Goal: Check status: Check status

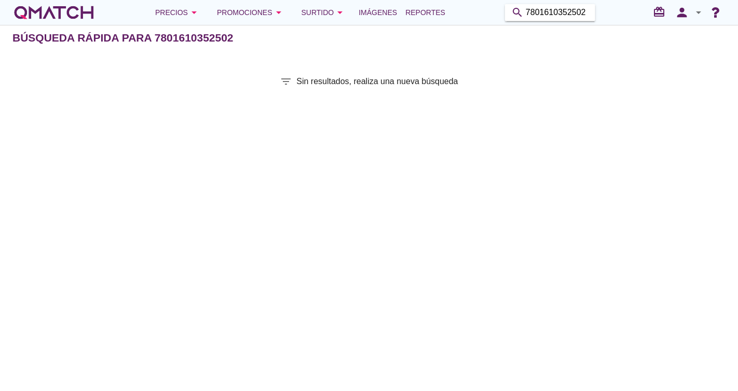
drag, startPoint x: 585, startPoint y: 12, endPoint x: 482, endPoint y: 2, distance: 104.3
click at [467, 10] on div "Precios arrow_drop_down Promociones arrow_drop_down Surtido arrow_drop_down Imá…" at bounding box center [368, 12] width 713 height 21
paste input "7801610381007"
type input "7801610381007"
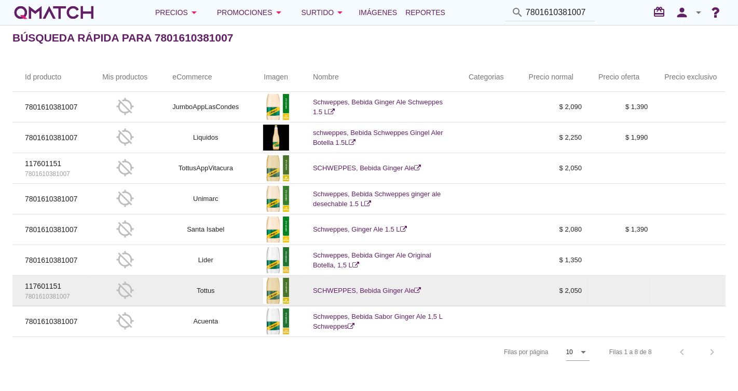
scroll to position [4, 0]
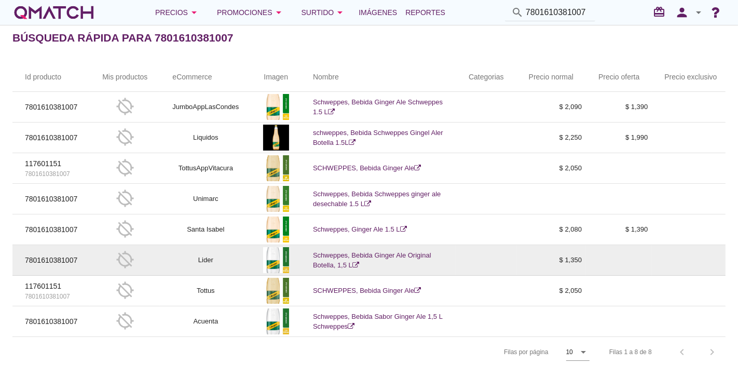
click at [347, 251] on link "Schweppes, Bebida Ginger Ale Original Botella, 1,5 L" at bounding box center [372, 260] width 118 height 18
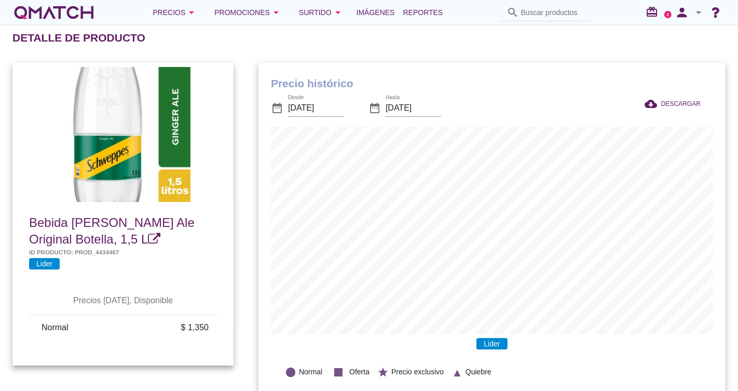
scroll to position [340, 467]
click at [316, 109] on input "[DATE]" at bounding box center [316, 108] width 56 height 17
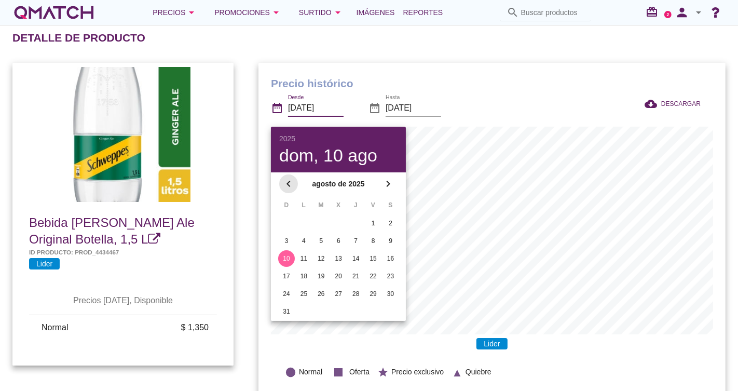
click at [290, 180] on icon "chevron_left" at bounding box center [288, 183] width 12 height 12
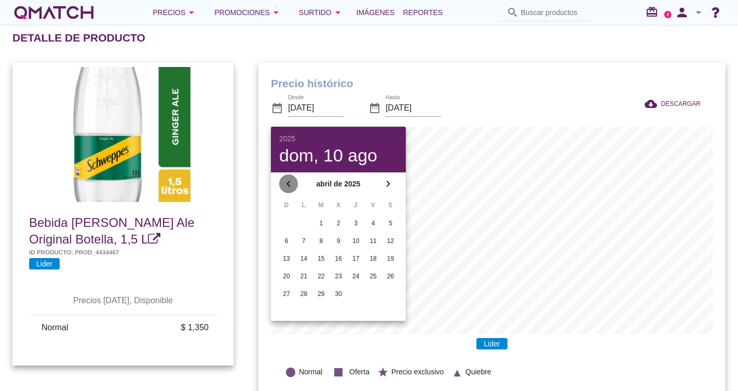
click at [290, 180] on icon "chevron_left" at bounding box center [288, 183] width 12 height 12
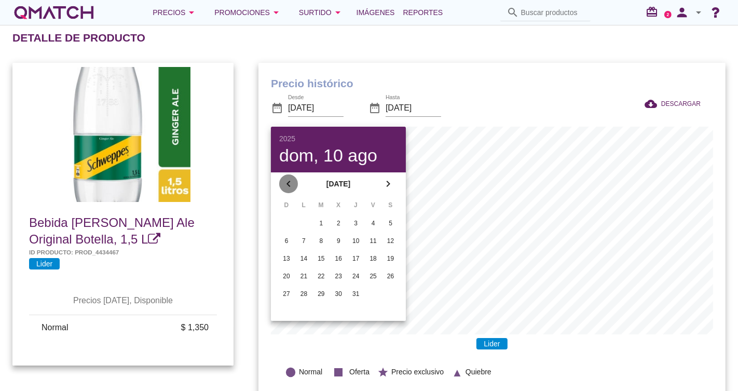
click at [290, 180] on icon "chevron_left" at bounding box center [288, 183] width 12 height 12
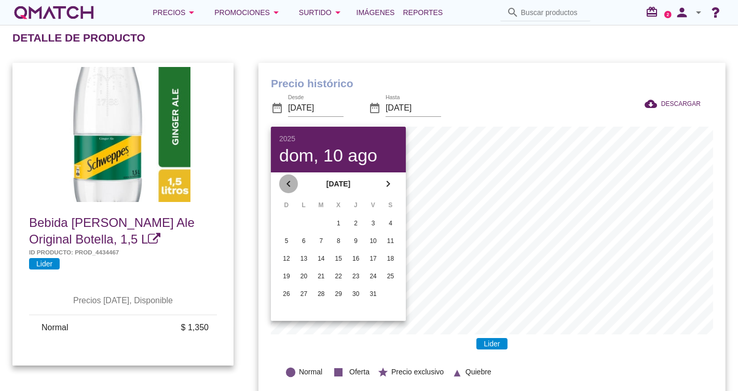
click at [290, 180] on icon "chevron_left" at bounding box center [288, 183] width 12 height 12
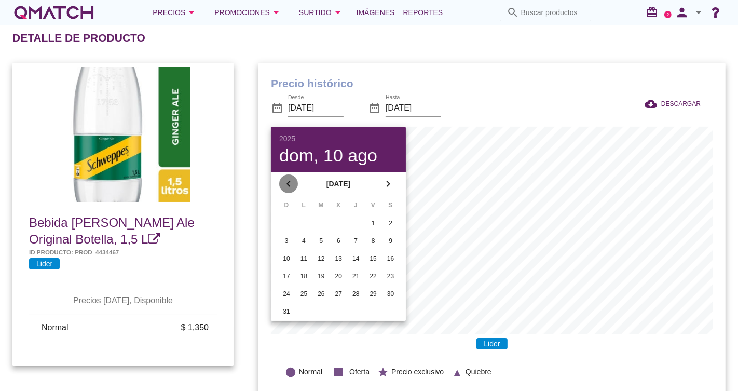
click at [290, 180] on icon "chevron_left" at bounding box center [288, 183] width 12 height 12
click at [332, 220] on div "1" at bounding box center [338, 222] width 17 height 9
type input "[DATE]"
click at [592, 109] on div at bounding box center [584, 108] width 95 height 35
